Goal: Use online tool/utility: Utilize a website feature to perform a specific function

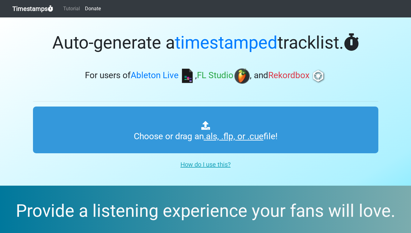
type input "C:\fakepath\ こちらで！　新曲入り　unsound osaka for colo 2025 1-11 HAKATA ZEPP 5.als"
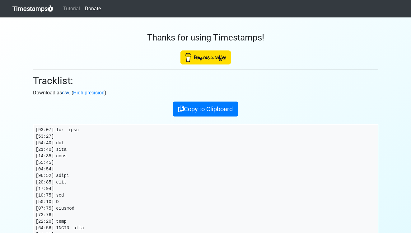
click at [64, 93] on link "csv" at bounding box center [65, 93] width 7 height 6
